Goal: Book appointment/travel/reservation

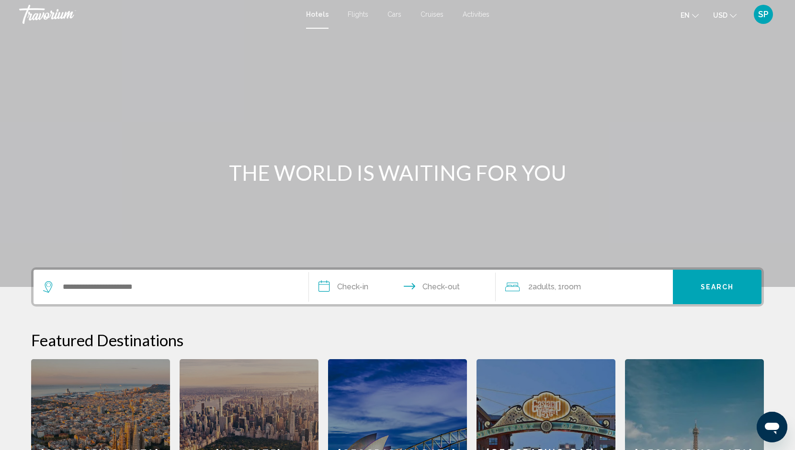
click at [360, 11] on span "Flights" at bounding box center [357, 15] width 21 height 8
